Goal: Task Accomplishment & Management: Manage account settings

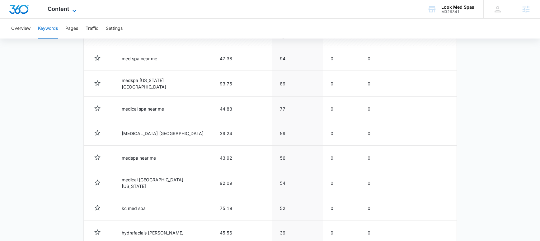
click at [60, 8] on span "Content" at bounding box center [58, 9] width 21 height 7
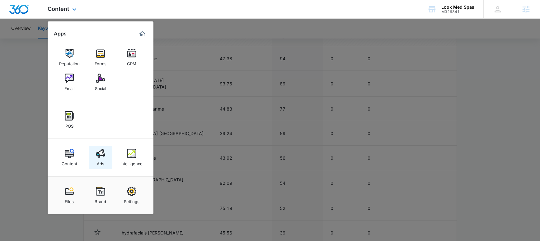
click at [103, 159] on div "Ads" at bounding box center [100, 162] width 7 height 8
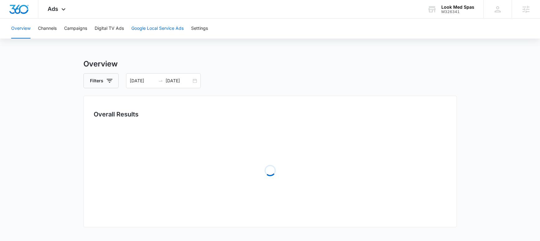
click at [156, 26] on button "Google Local Service Ads" at bounding box center [157, 29] width 52 height 20
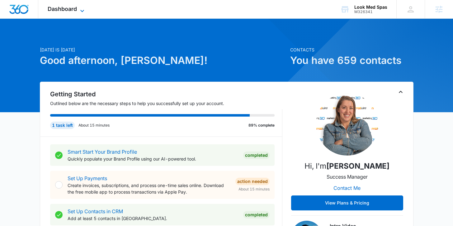
click at [59, 8] on span "Dashboard" at bounding box center [62, 9] width 29 height 7
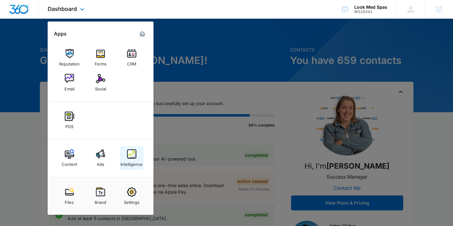
click at [137, 153] on link "Intelligence" at bounding box center [132, 158] width 24 height 24
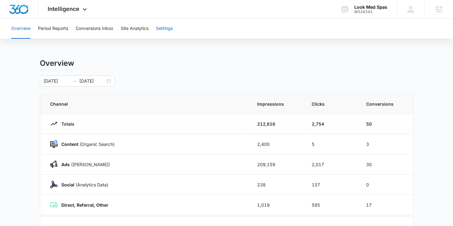
click at [162, 30] on button "Settings" at bounding box center [164, 29] width 17 height 20
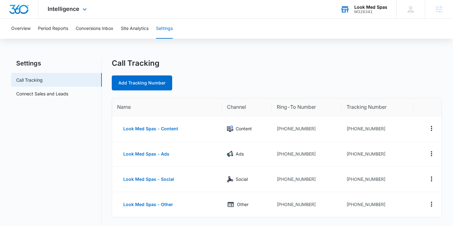
click at [359, 6] on div "Look Med Spas" at bounding box center [370, 7] width 33 height 5
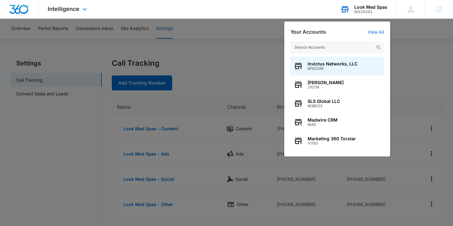
click at [337, 46] on input "text" at bounding box center [336, 47] width 93 height 12
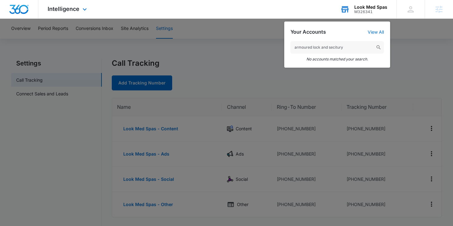
click at [348, 50] on input "armoured lock and secitury" at bounding box center [336, 47] width 93 height 12
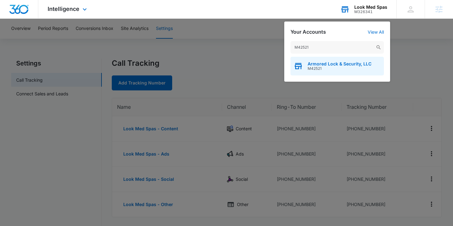
type input "M42521"
click at [335, 62] on span "Armored Lock & Security, LLC" at bounding box center [339, 63] width 64 height 5
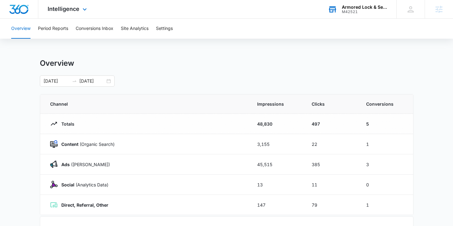
click at [79, 10] on div "Intelligence Apps Reputation Websites Forms CRM Email Social POS Content Ads In…" at bounding box center [67, 9] width 59 height 18
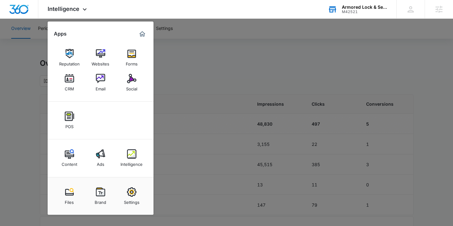
click at [204, 72] on div at bounding box center [226, 113] width 453 height 226
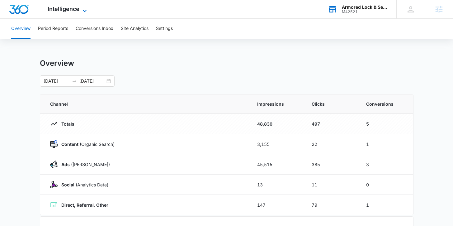
click at [63, 7] on span "Intelligence" at bounding box center [64, 9] width 32 height 7
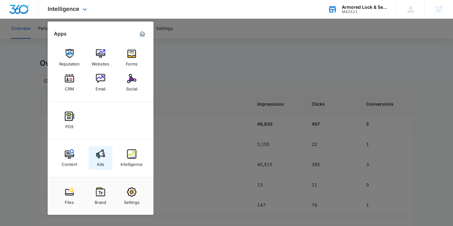
click at [100, 152] on img at bounding box center [100, 153] width 9 height 9
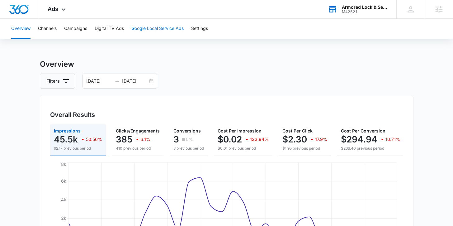
click at [161, 28] on button "Google Local Service Ads" at bounding box center [157, 29] width 52 height 20
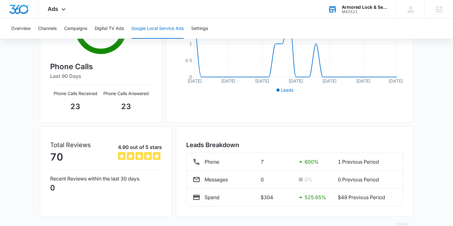
scroll to position [157, 0]
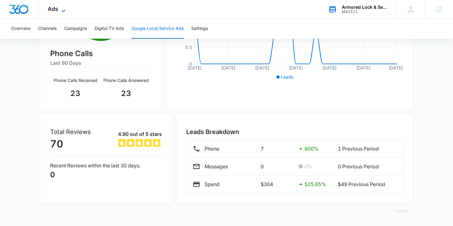
click at [58, 6] on span "Ads" at bounding box center [53, 9] width 11 height 7
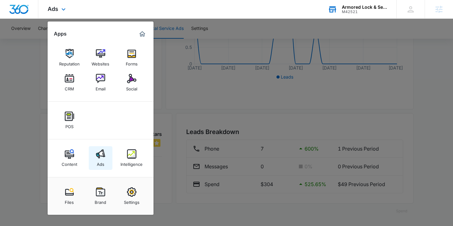
click at [92, 155] on link "Ads" at bounding box center [101, 158] width 24 height 24
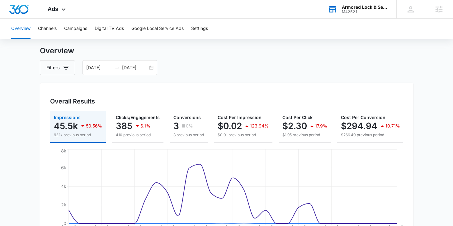
scroll to position [15, 0]
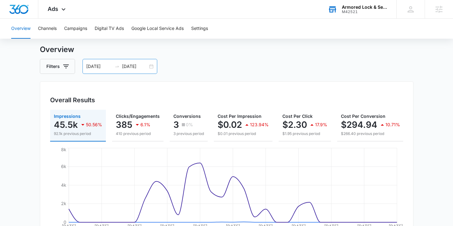
click at [151, 67] on div "07/11/2025 08/10/2025" at bounding box center [119, 66] width 75 height 15
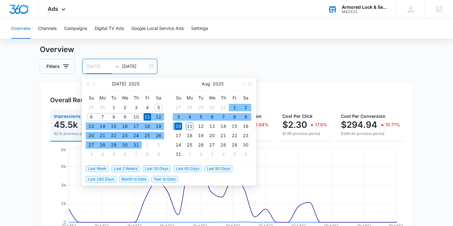
type input "07/11/2025"
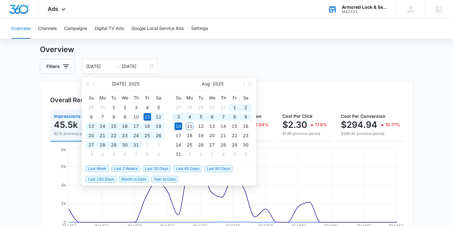
click at [180, 64] on div "Filters 07/11/2025 08/10/2025" at bounding box center [226, 66] width 373 height 15
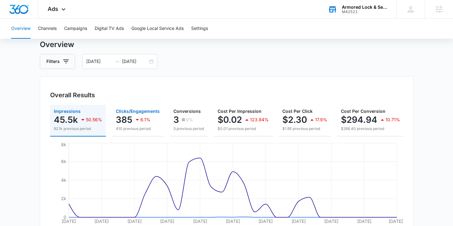
scroll to position [15, 0]
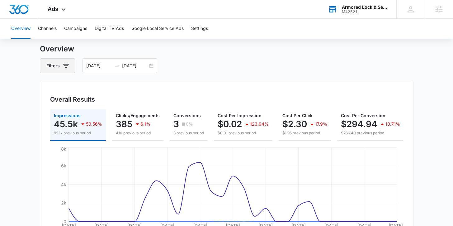
click at [73, 64] on button "Filters" at bounding box center [57, 65] width 35 height 15
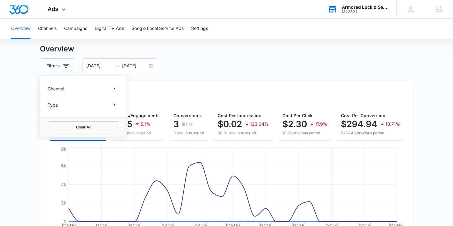
click at [93, 85] on div "Channel" at bounding box center [84, 88] width 72 height 10
click at [109, 89] on div "Channel" at bounding box center [84, 88] width 72 height 10
click at [115, 88] on icon "Show Channel filters" at bounding box center [113, 88] width 7 height 7
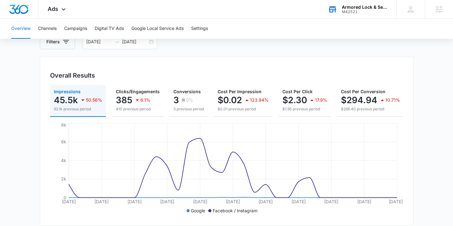
scroll to position [81, 0]
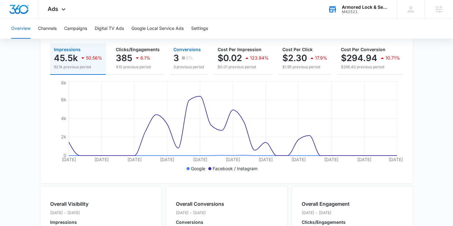
click at [185, 52] on div "0%" at bounding box center [186, 58] width 13 height 12
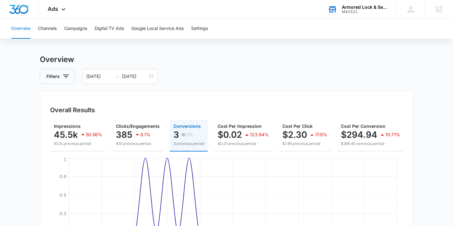
scroll to position [0, 0]
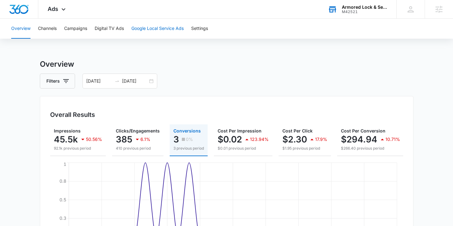
click at [146, 26] on button "Google Local Service Ads" at bounding box center [157, 29] width 52 height 20
